Goal: Use online tool/utility: Utilize a website feature to perform a specific function

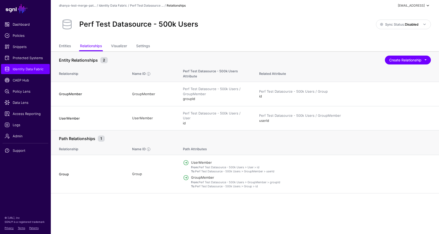
click at [419, 7] on div "[EMAIL_ADDRESS]" at bounding box center [410, 5] width 27 height 5
click at [390, 43] on div "Log out" at bounding box center [390, 44] width 13 height 5
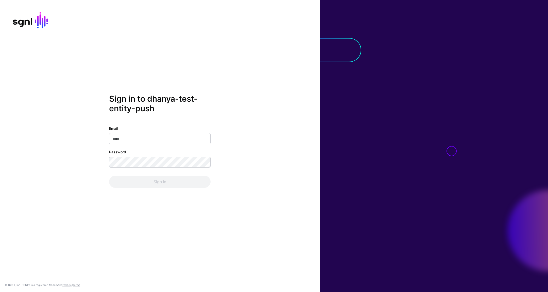
type input "**********"
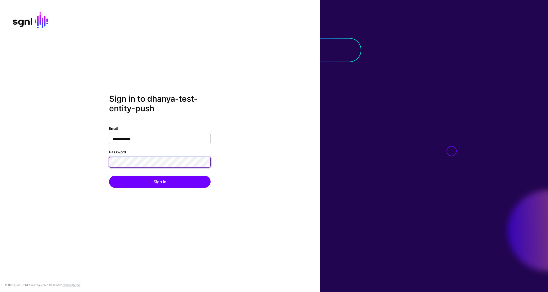
click at [85, 163] on div "**********" at bounding box center [160, 146] width 320 height 104
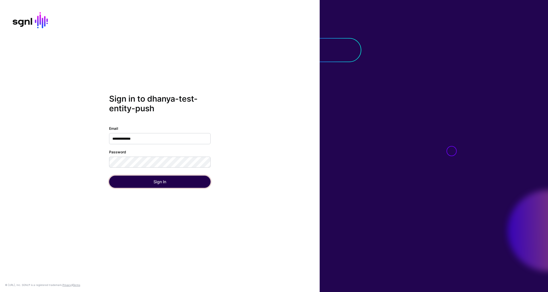
click at [148, 181] on button "Sign In" at bounding box center [160, 182] width 102 height 12
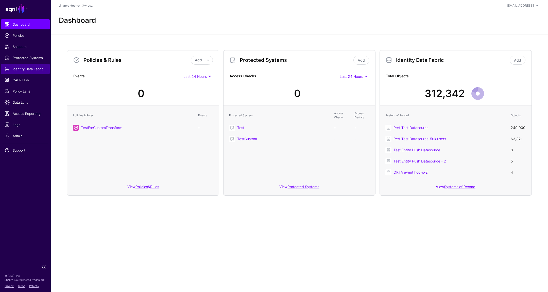
click at [26, 70] on span "Identity Data Fabric" at bounding box center [26, 68] width 42 height 5
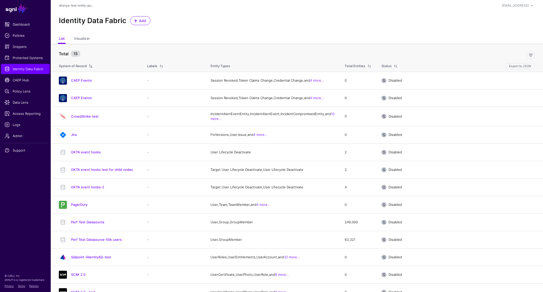
scroll to position [64, 0]
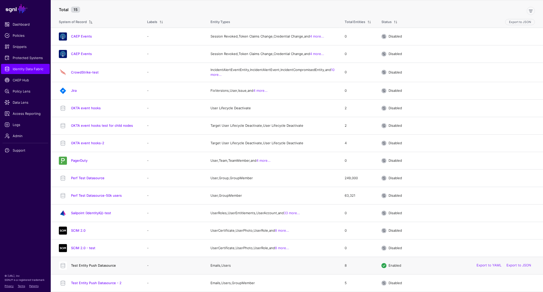
click at [97, 264] on link "Test Entity Push Datasource" at bounding box center [93, 266] width 45 height 4
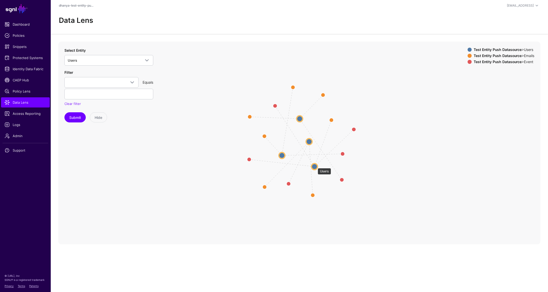
click at [315, 166] on circle at bounding box center [315, 167] width 6 height 6
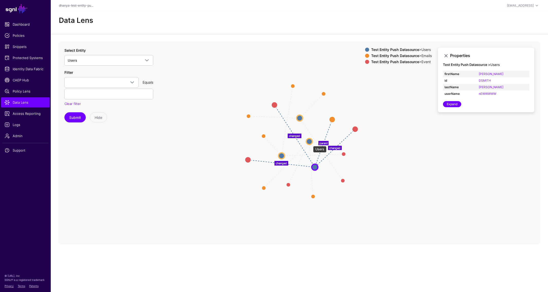
click at [310, 143] on circle at bounding box center [309, 142] width 6 height 6
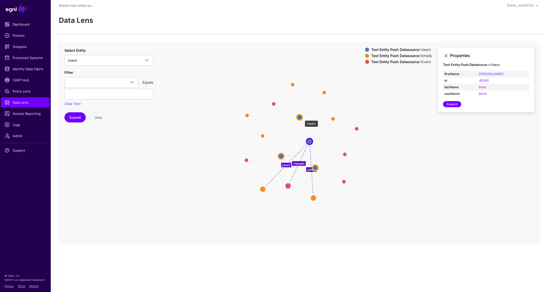
click at [302, 118] on circle at bounding box center [300, 117] width 6 height 6
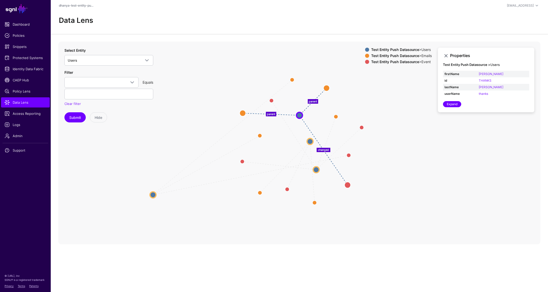
drag, startPoint x: 282, startPoint y: 154, endPoint x: 154, endPoint y: 192, distance: 133.5
click at [154, 192] on circle at bounding box center [153, 195] width 6 height 6
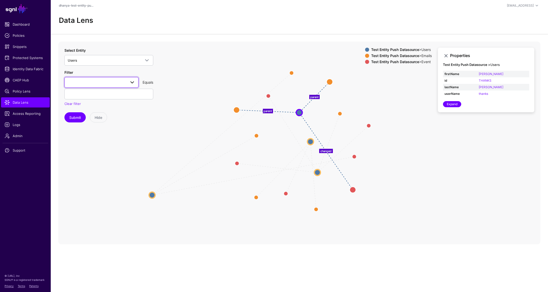
click at [108, 82] on span at bounding box center [102, 82] width 68 height 6
type input "**"
click at [73, 111] on div "id" at bounding box center [102, 110] width 66 height 5
click at [87, 90] on input "text" at bounding box center [108, 94] width 89 height 11
type input "******"
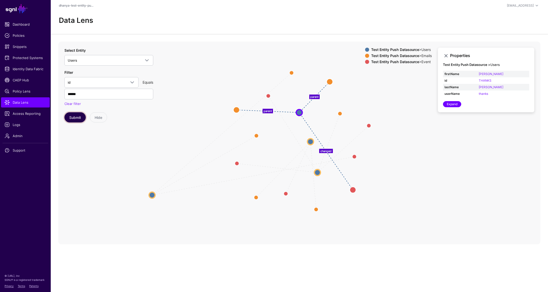
click at [76, 117] on button "Submit" at bounding box center [74, 117] width 21 height 10
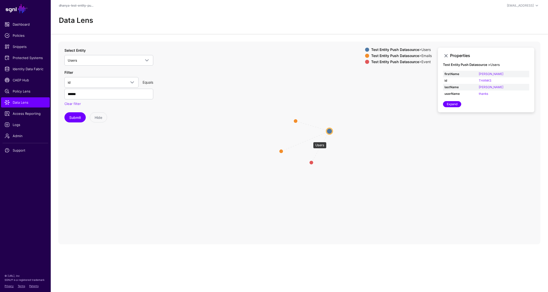
drag, startPoint x: 311, startPoint y: 140, endPoint x: 329, endPoint y: 132, distance: 19.8
click at [329, 132] on circle at bounding box center [330, 131] width 6 height 6
drag, startPoint x: 295, startPoint y: 121, endPoint x: 295, endPoint y: 109, distance: 11.4
click at [295, 116] on circle at bounding box center [295, 120] width 8 height 8
drag, startPoint x: 279, startPoint y: 153, endPoint x: 278, endPoint y: 143, distance: 9.9
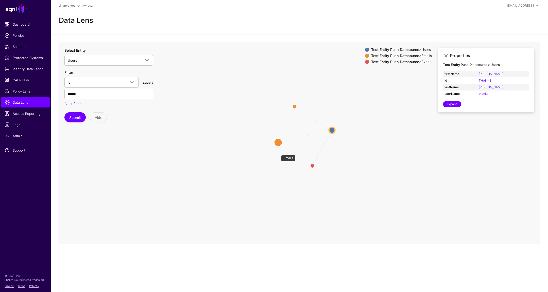
click at [278, 143] on circle at bounding box center [278, 142] width 8 height 8
click at [302, 136] on icon "parent parent changed Users Users Emails Emails Emails Emails Event Event" at bounding box center [299, 143] width 482 height 203
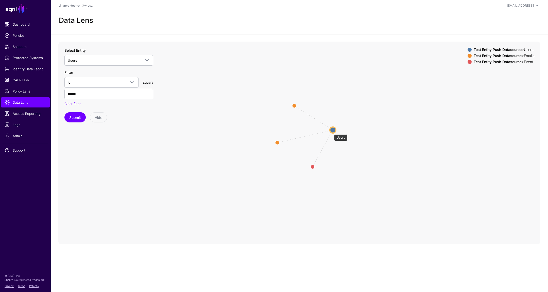
click at [332, 132] on circle at bounding box center [333, 130] width 6 height 6
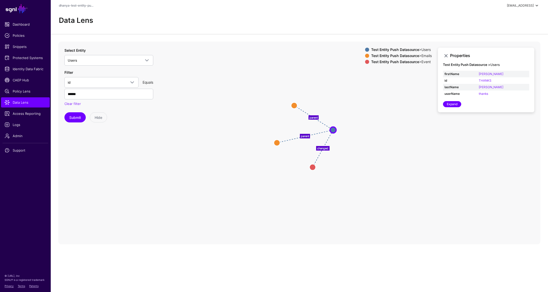
click at [536, 5] on span at bounding box center [537, 6] width 6 height 6
click at [501, 44] on div "Log out" at bounding box center [499, 44] width 13 height 5
